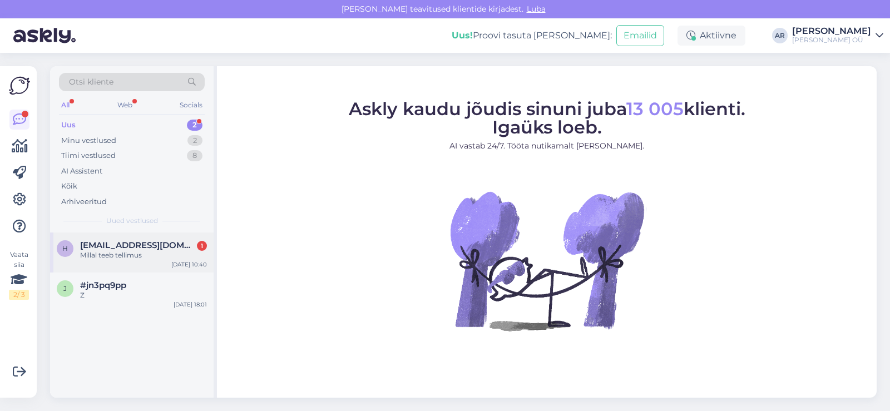
click at [144, 256] on div "Millal teeb tellimus" at bounding box center [143, 255] width 127 height 10
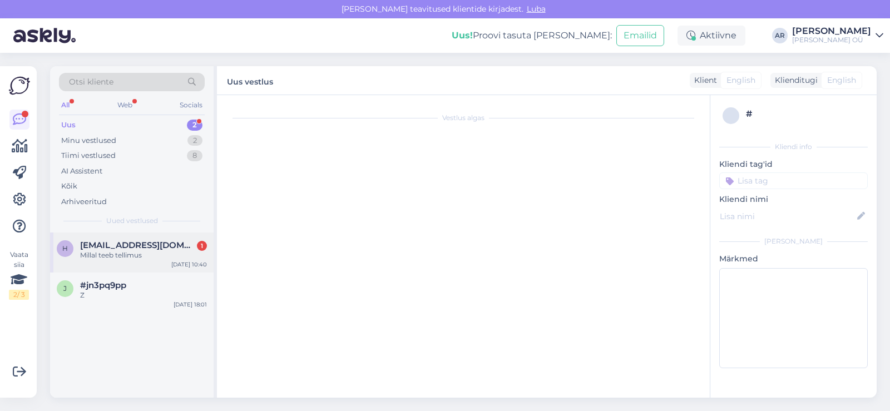
scroll to position [311, 0]
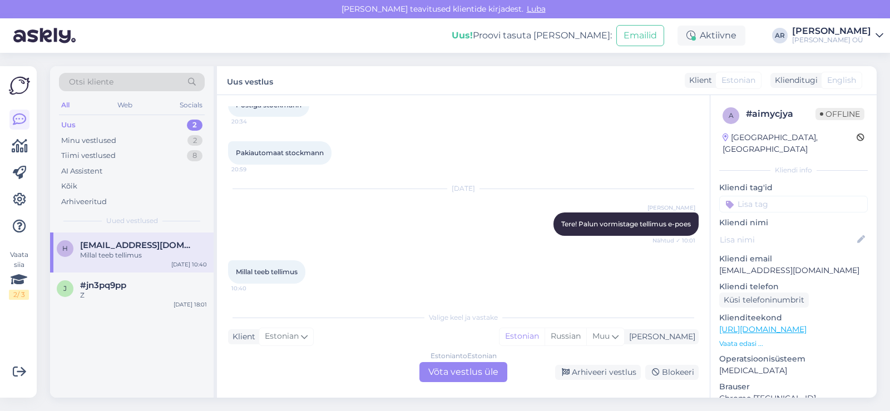
click at [442, 368] on div "Estonian to Estonian Võta vestlus üle" at bounding box center [463, 372] width 88 height 20
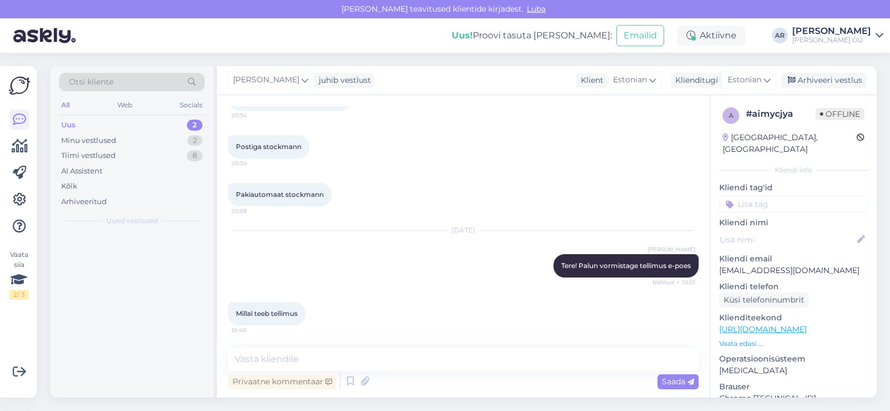
scroll to position [269, 0]
click at [403, 365] on textarea at bounding box center [463, 359] width 471 height 23
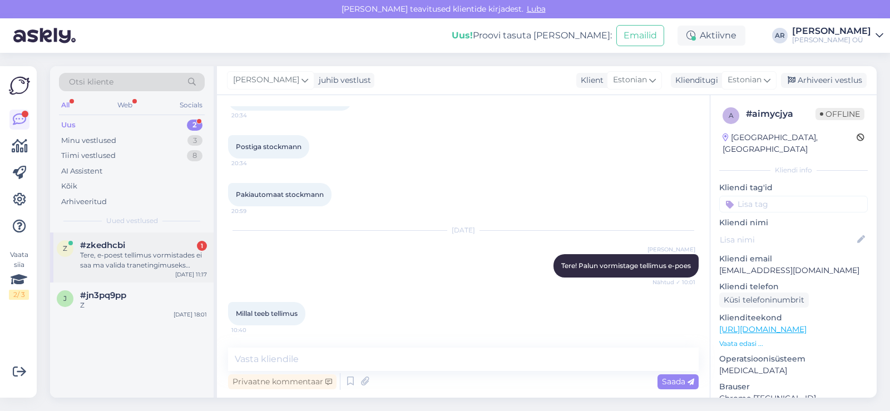
click at [132, 260] on div "Tere, e-poest tellimus vormistades ei saa ma valida tranetingimuseks "toome ise…" at bounding box center [143, 260] width 127 height 20
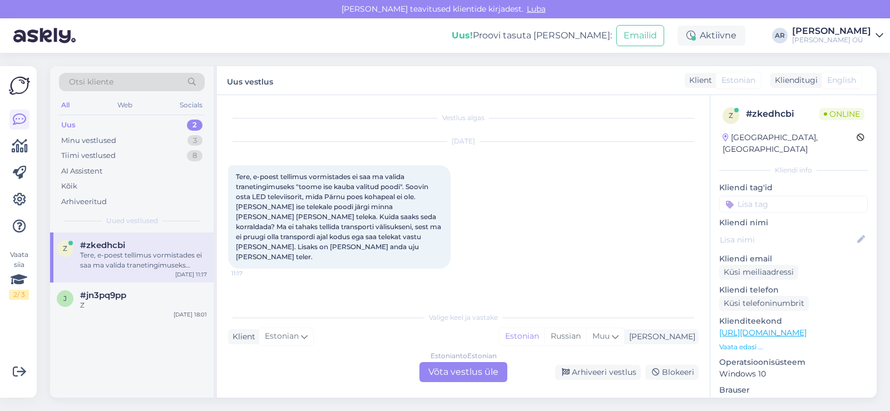
scroll to position [0, 0]
click at [455, 368] on div "Estonian to Estonian Võta vestlus üle" at bounding box center [463, 372] width 88 height 20
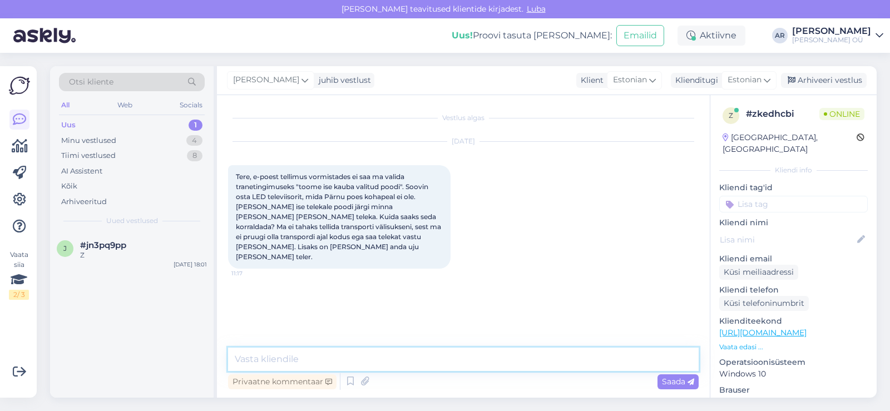
click at [428, 348] on textarea at bounding box center [463, 359] width 471 height 23
click at [340, 359] on textarea "Tere! [PERSON_NAME] utiliserimist" at bounding box center [463, 359] width 471 height 23
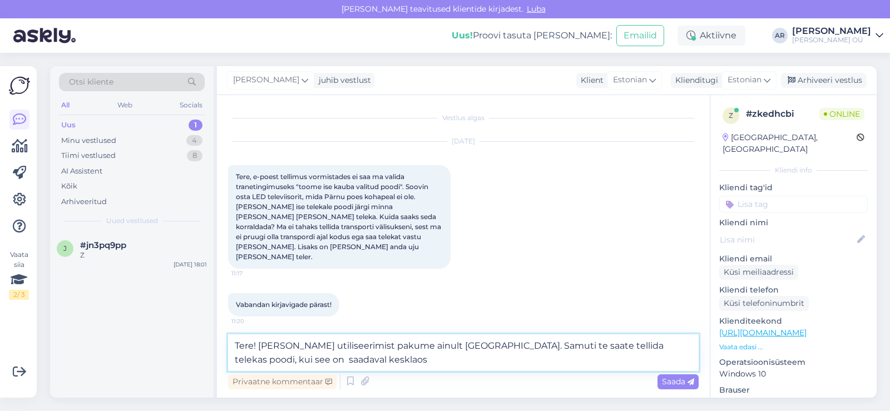
type textarea "Tere! [PERSON_NAME] utiliseerimist pakume ainult [GEOGRAPHIC_DATA]. Samuti te s…"
click at [290, 365] on textarea "Tere! [PERSON_NAME] utiliseerimist pakume ainult [GEOGRAPHIC_DATA]. Samuti te s…" at bounding box center [463, 352] width 471 height 37
click at [312, 362] on textarea "Tere! [PERSON_NAME] utiliseerimist pakume ainult [GEOGRAPHIC_DATA]. Samuti te s…" at bounding box center [463, 352] width 471 height 37
click at [323, 361] on textarea "Tere! [PERSON_NAME] utiliseerimist pakume ainult [GEOGRAPHIC_DATA]. Samuti te s…" at bounding box center [463, 352] width 471 height 37
click at [354, 360] on textarea "Tere! [PERSON_NAME] utiliseerimist pakume ainult [GEOGRAPHIC_DATA]. Samuti te s…" at bounding box center [463, 352] width 471 height 37
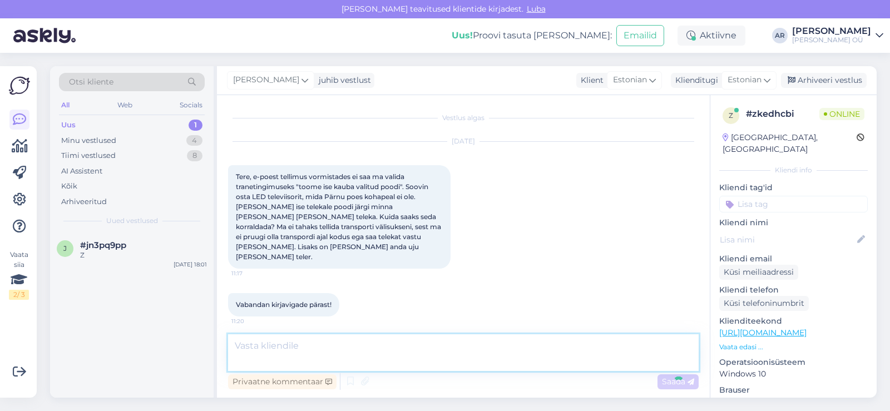
scroll to position [49, 0]
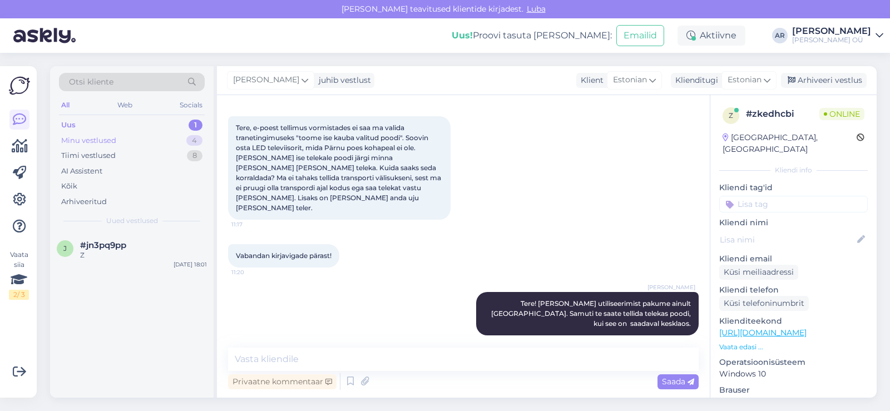
click at [152, 145] on div "Minu vestlused 4" at bounding box center [132, 141] width 146 height 16
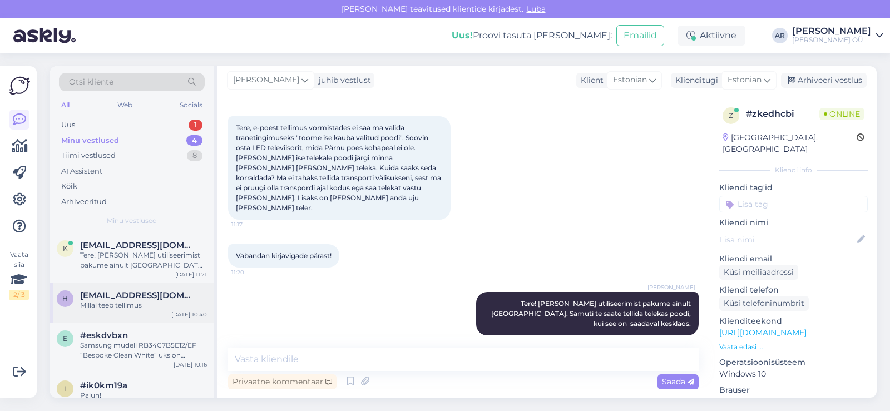
click at [158, 298] on span "[EMAIL_ADDRESS][DOMAIN_NAME]" at bounding box center [138, 295] width 116 height 10
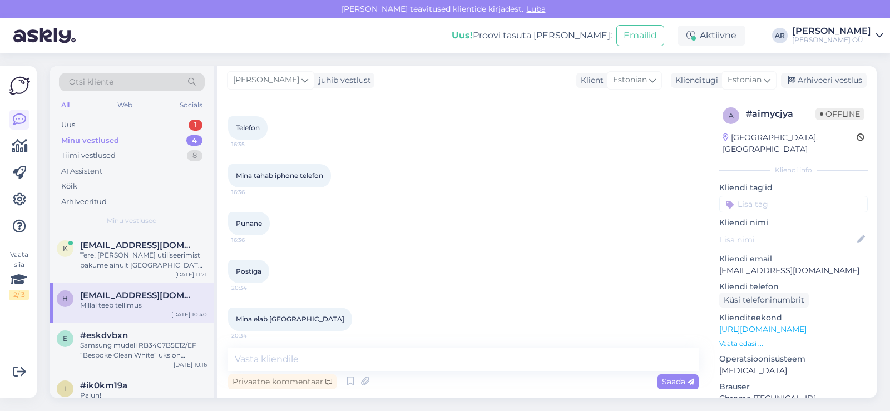
scroll to position [269, 0]
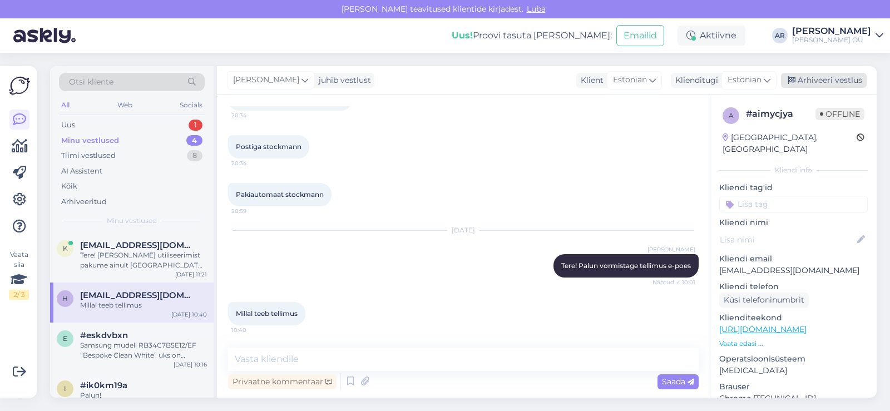
click at [837, 82] on div "Arhiveeri vestlus" at bounding box center [824, 80] width 86 height 15
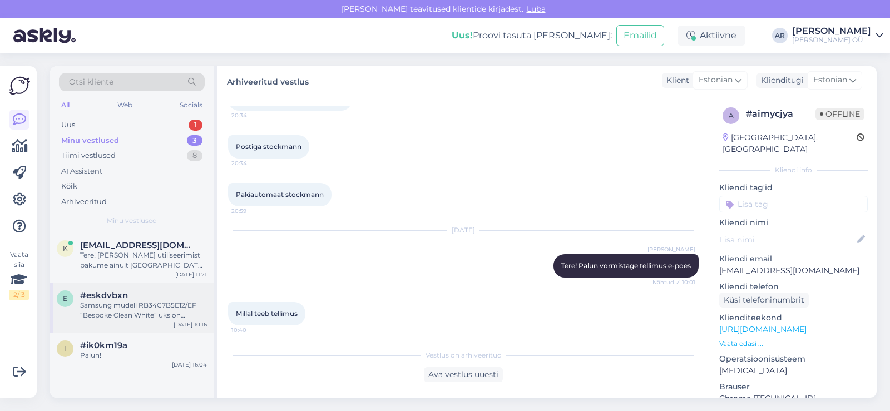
click at [191, 311] on div "Samsung mudeli RB34C7B5E12/EF “Bespoke Clean White” uks on klaasist." at bounding box center [143, 310] width 127 height 20
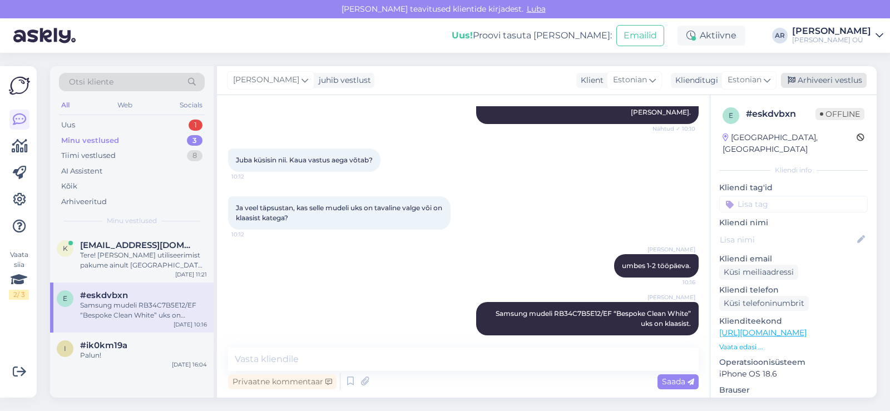
click at [827, 87] on div "Arhiveeri vestlus" at bounding box center [824, 80] width 86 height 15
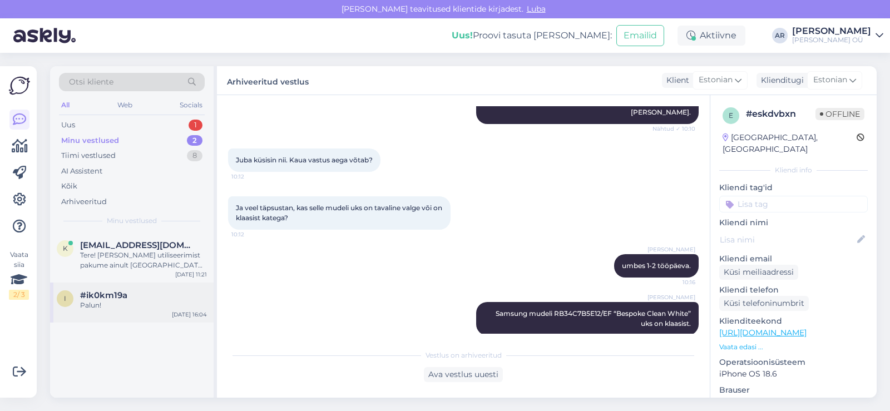
click at [142, 290] on div "i #ik0km19a Palun! [DATE] 16:04" at bounding box center [132, 303] width 164 height 40
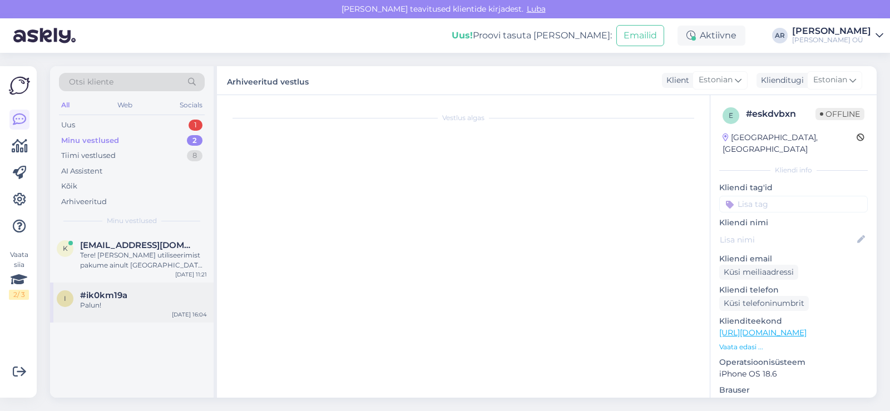
scroll to position [883, 0]
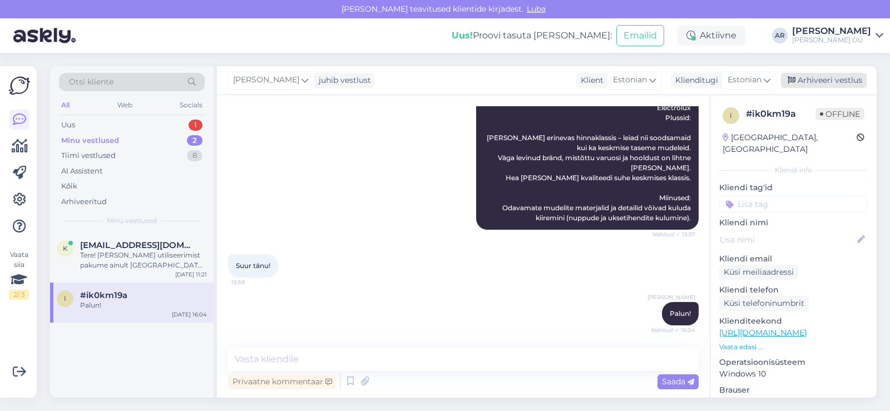
click at [838, 76] on div "Arhiveeri vestlus" at bounding box center [824, 80] width 86 height 15
